Goal: Navigation & Orientation: Find specific page/section

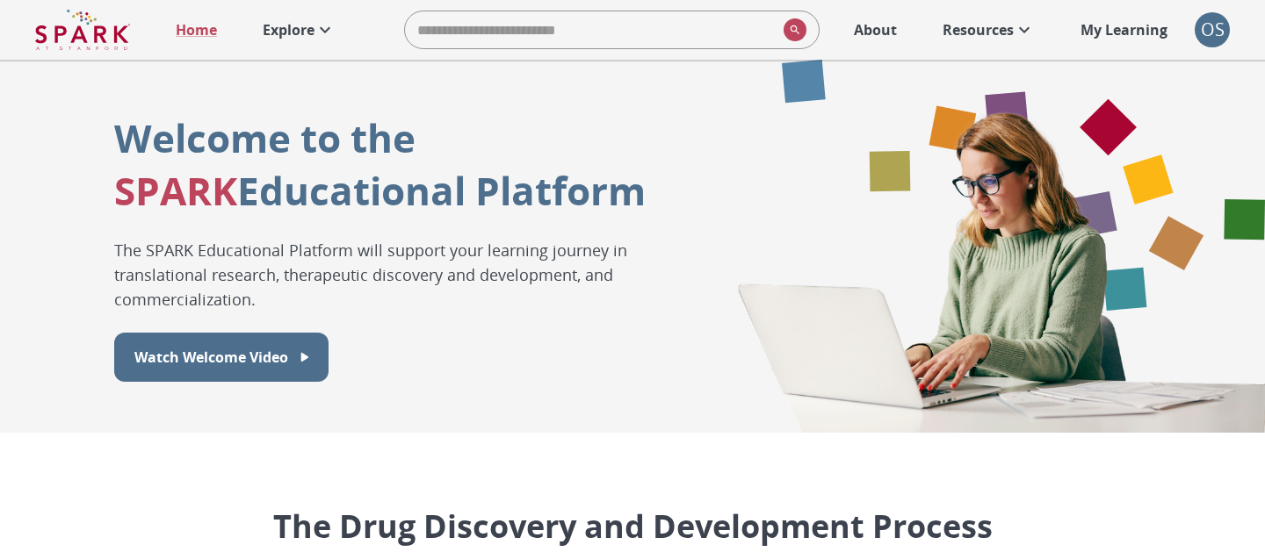
click at [317, 26] on icon at bounding box center [324, 29] width 21 height 21
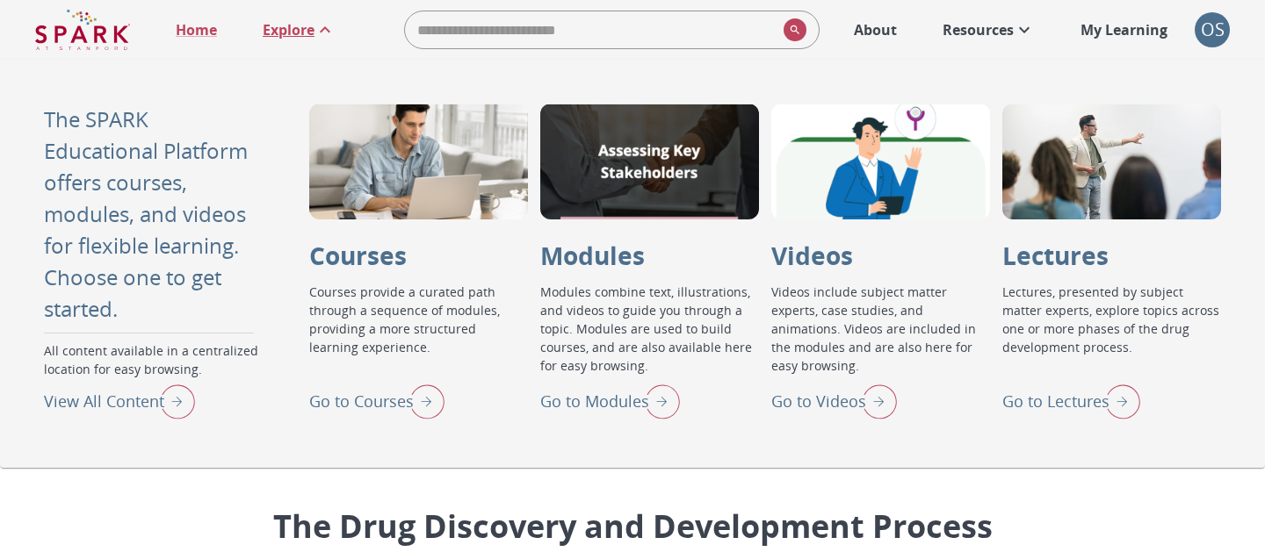
click at [132, 393] on p "View All Content" at bounding box center [104, 402] width 120 height 24
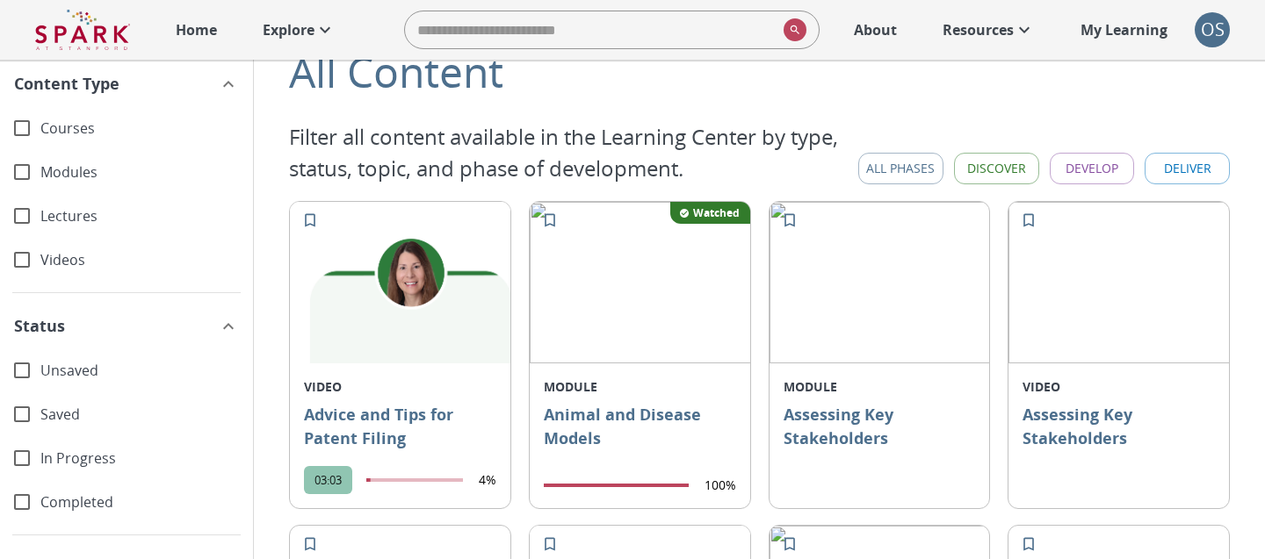
scroll to position [62, 0]
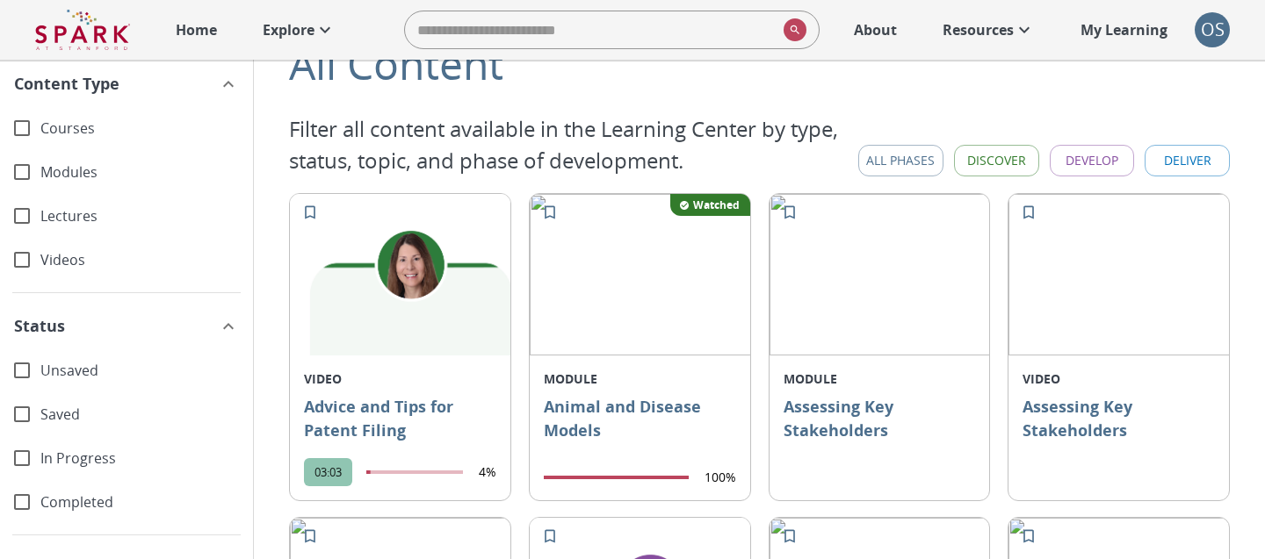
click at [295, 27] on p "Explore" at bounding box center [289, 29] width 52 height 21
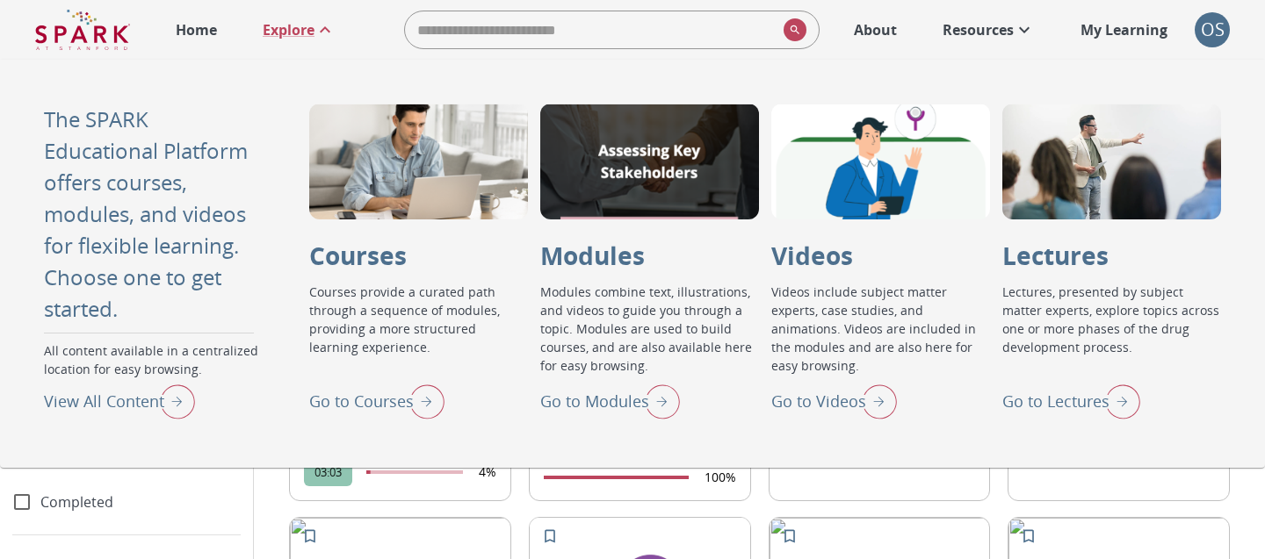
click at [1068, 399] on p "Go to Lectures" at bounding box center [1055, 402] width 107 height 24
